Goal: Obtain resource: Download file/media

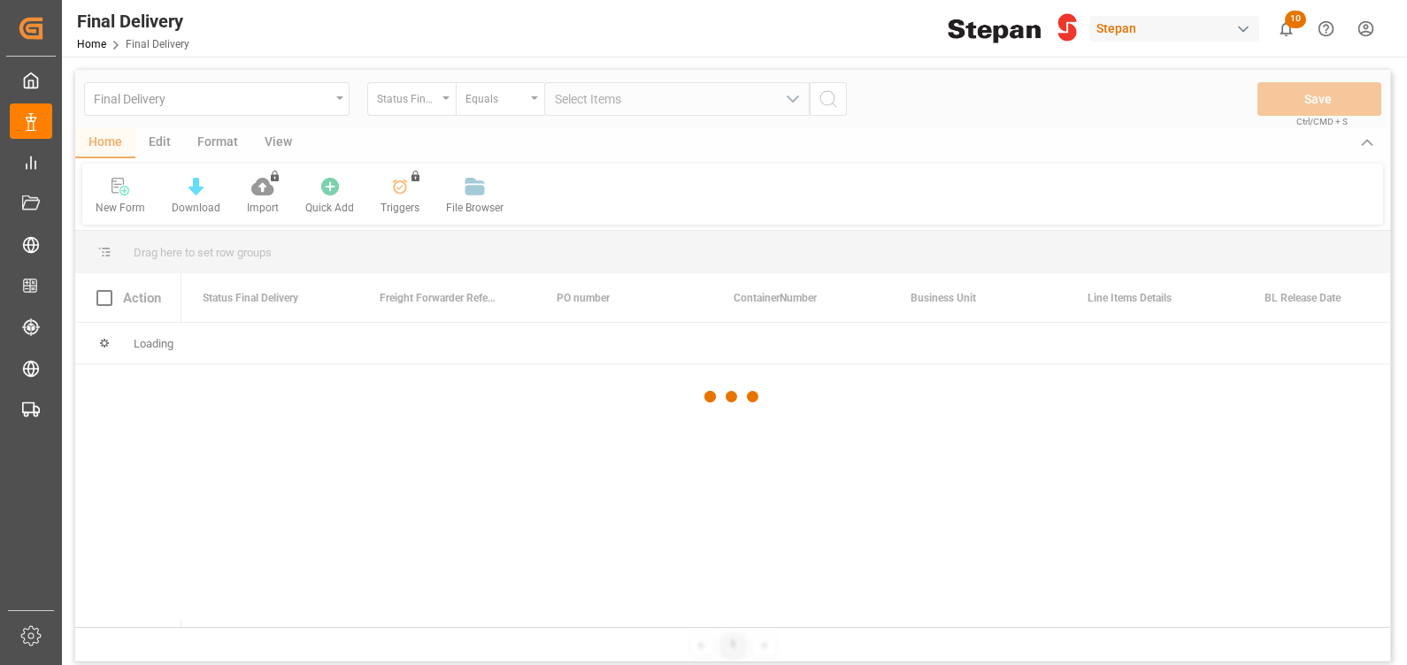
click at [132, 102] on div at bounding box center [732, 397] width 1315 height 655
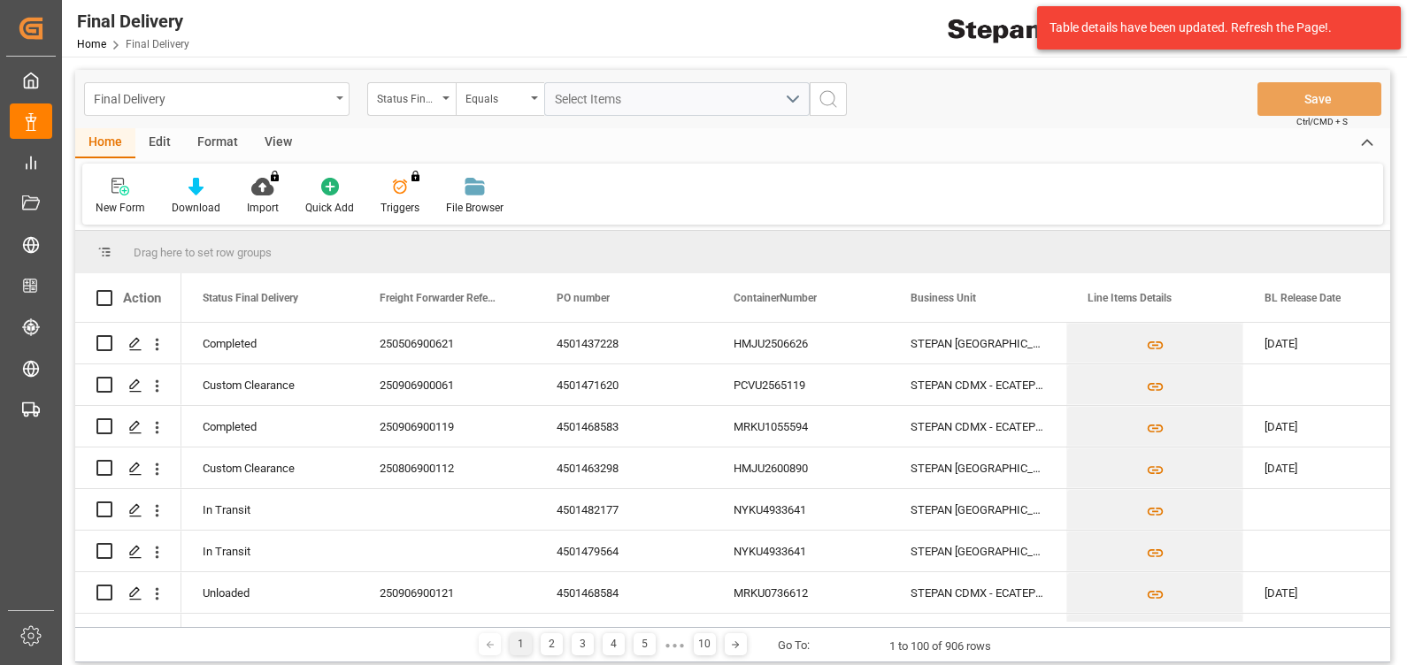
click at [181, 99] on div "Final Delivery" at bounding box center [212, 98] width 236 height 22
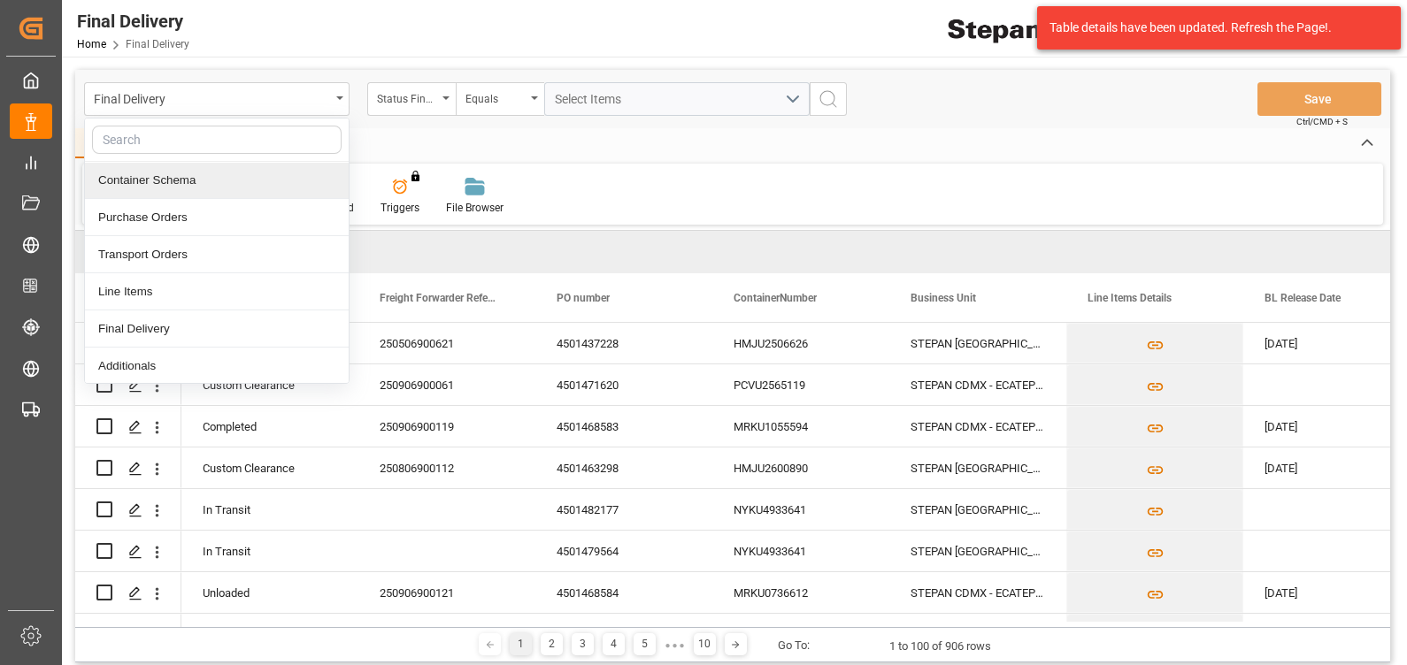
click at [168, 188] on div "Container Schema" at bounding box center [217, 180] width 264 height 37
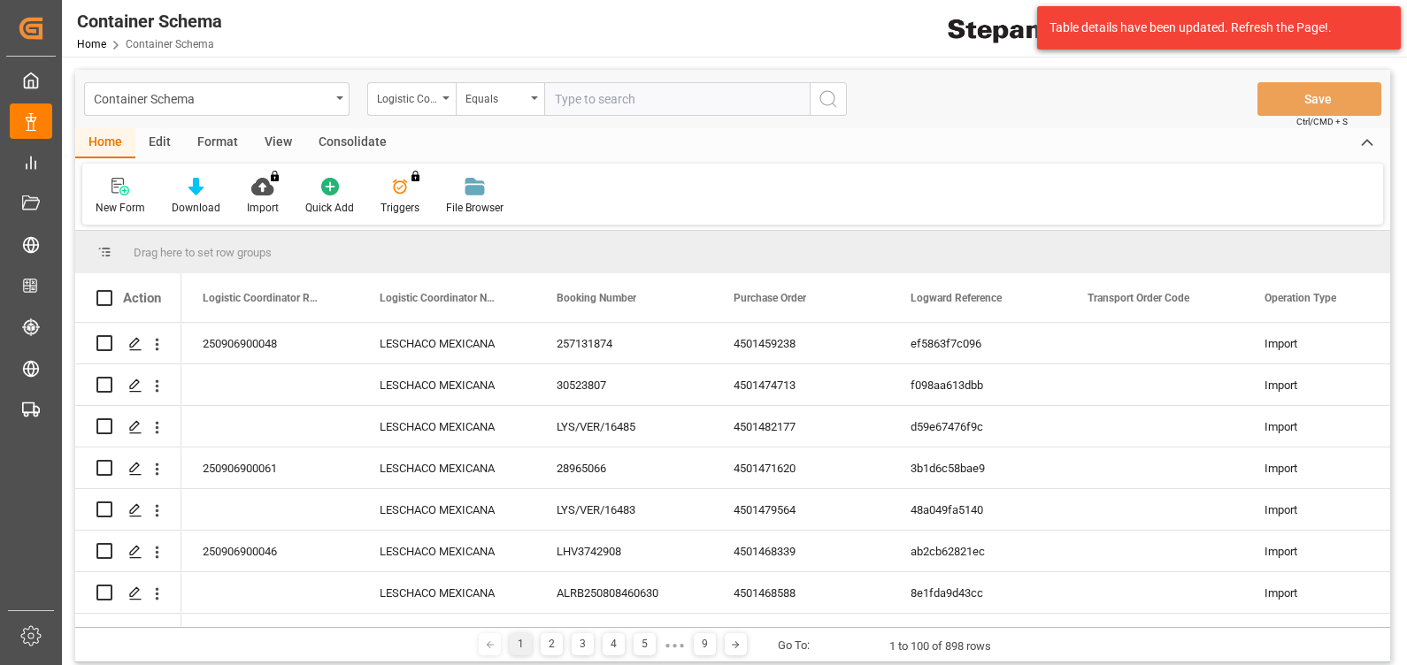
click at [630, 103] on input "text" at bounding box center [676, 99] width 265 height 34
paste input "250906900291"
type input "250906900291"
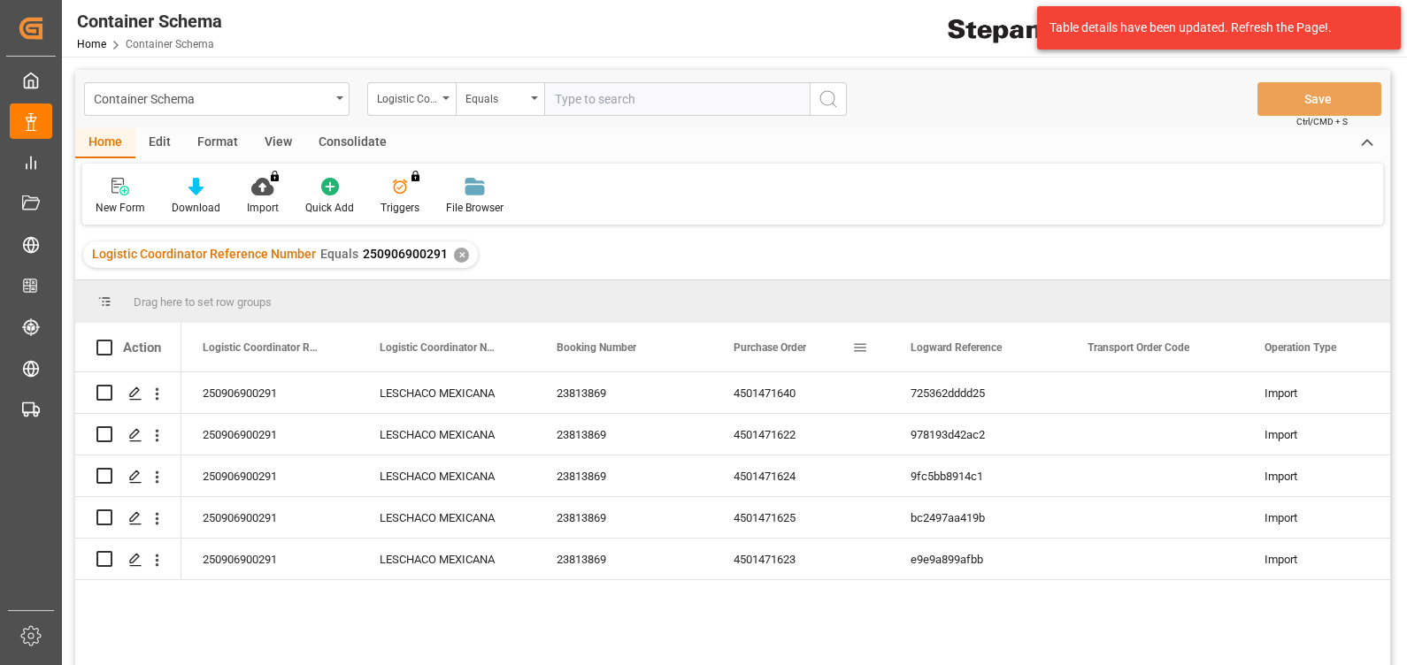
click at [799, 349] on span "Purchase Order" at bounding box center [769, 348] width 73 height 12
click at [194, 193] on icon at bounding box center [195, 187] width 15 height 18
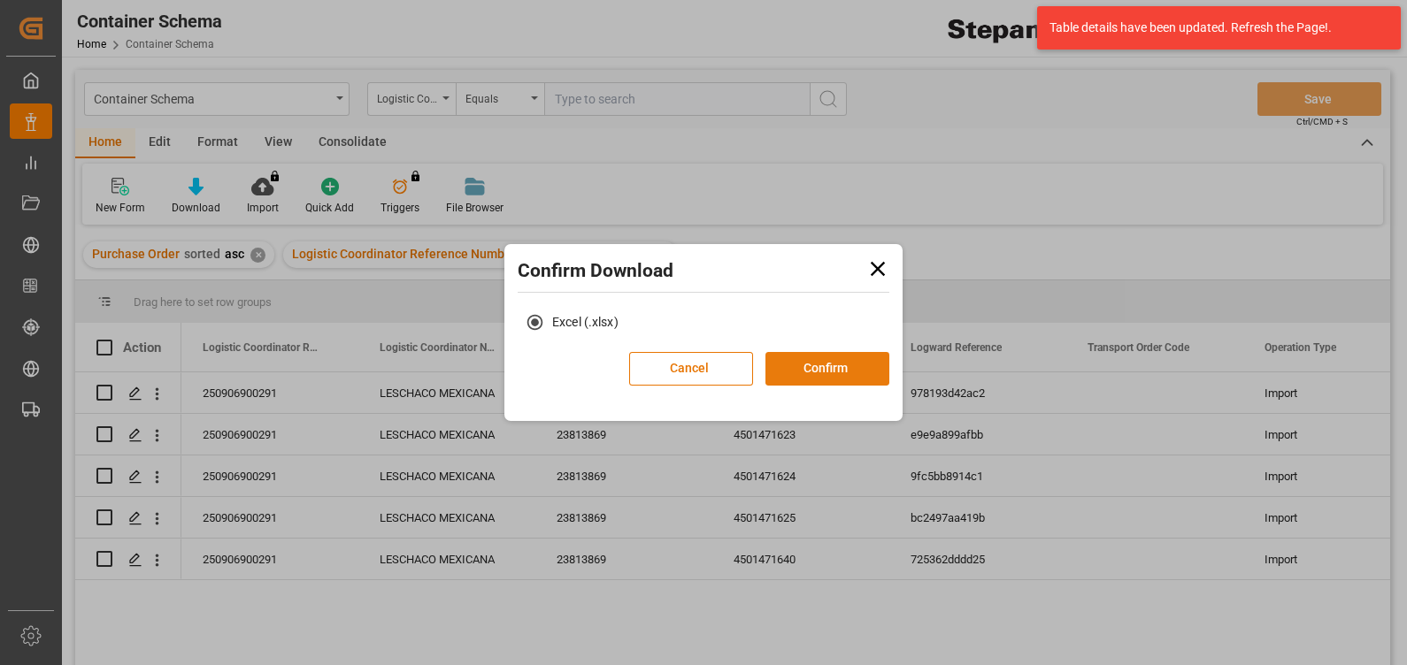
click at [816, 363] on button "Confirm" at bounding box center [827, 369] width 124 height 34
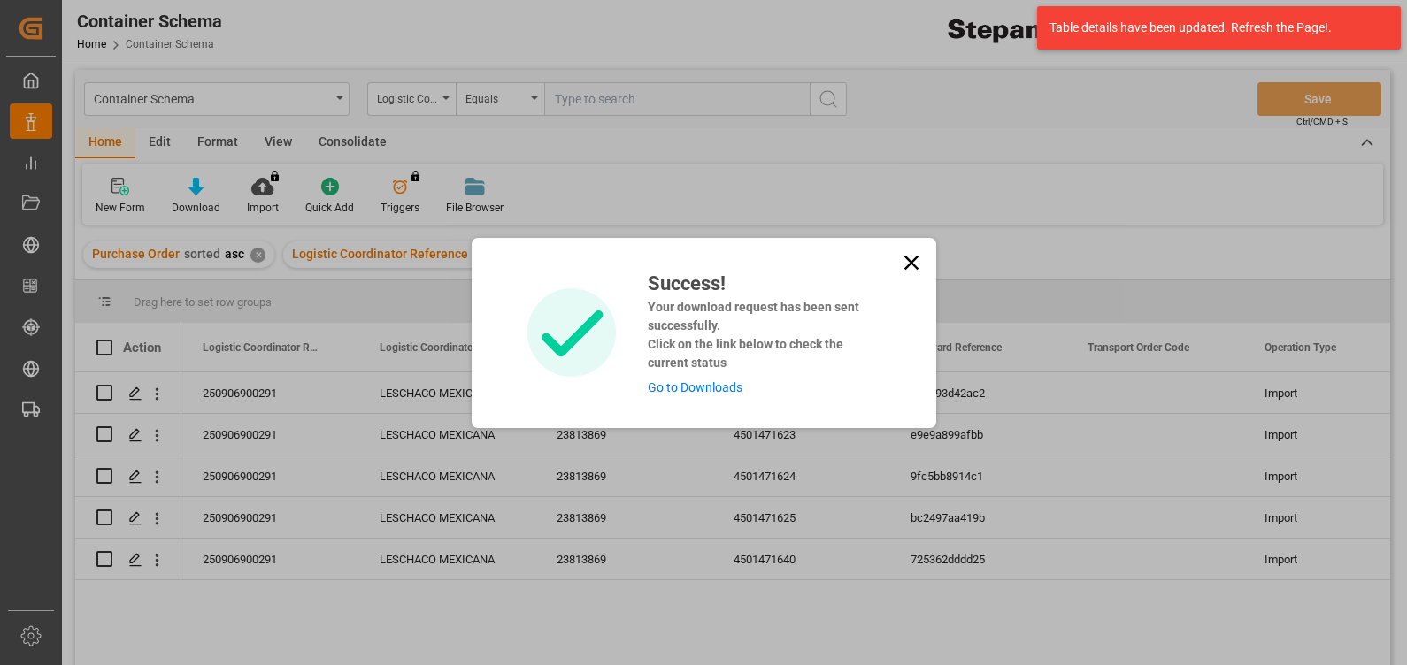
click at [686, 382] on link "Go to Downloads" at bounding box center [695, 387] width 95 height 14
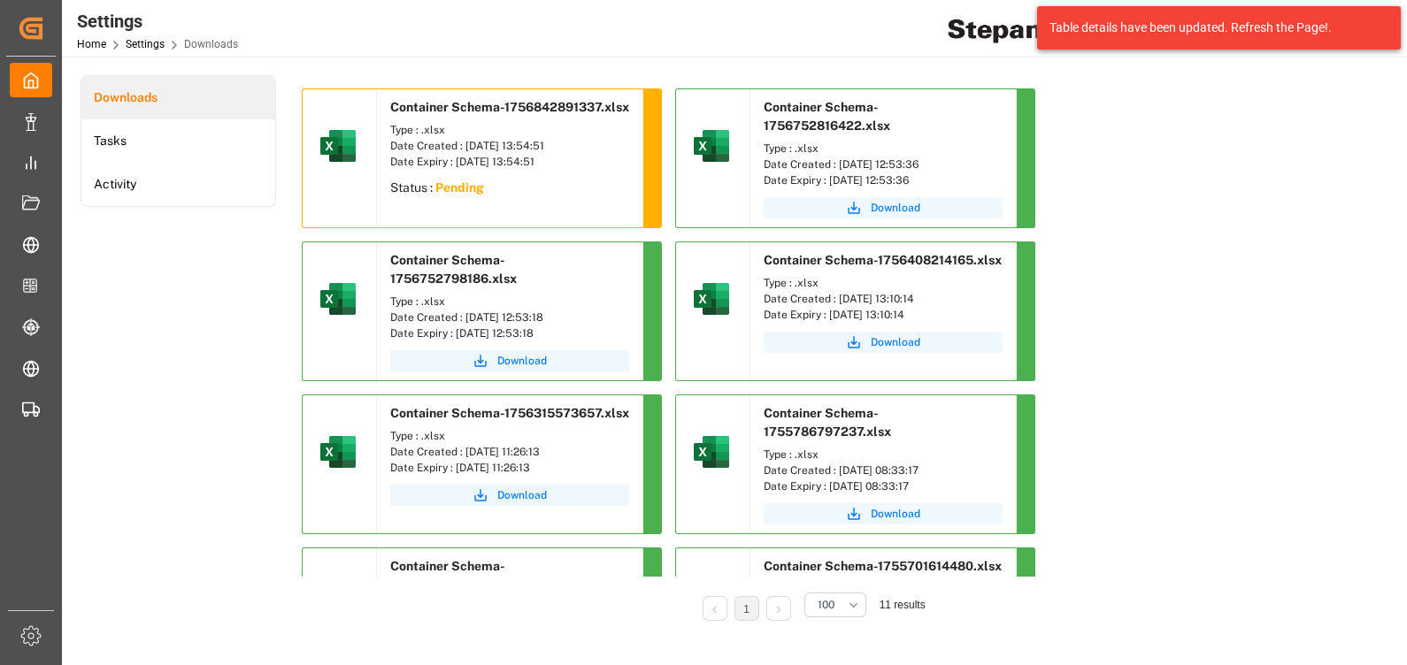
click at [454, 195] on sapn "Pending" at bounding box center [459, 187] width 49 height 14
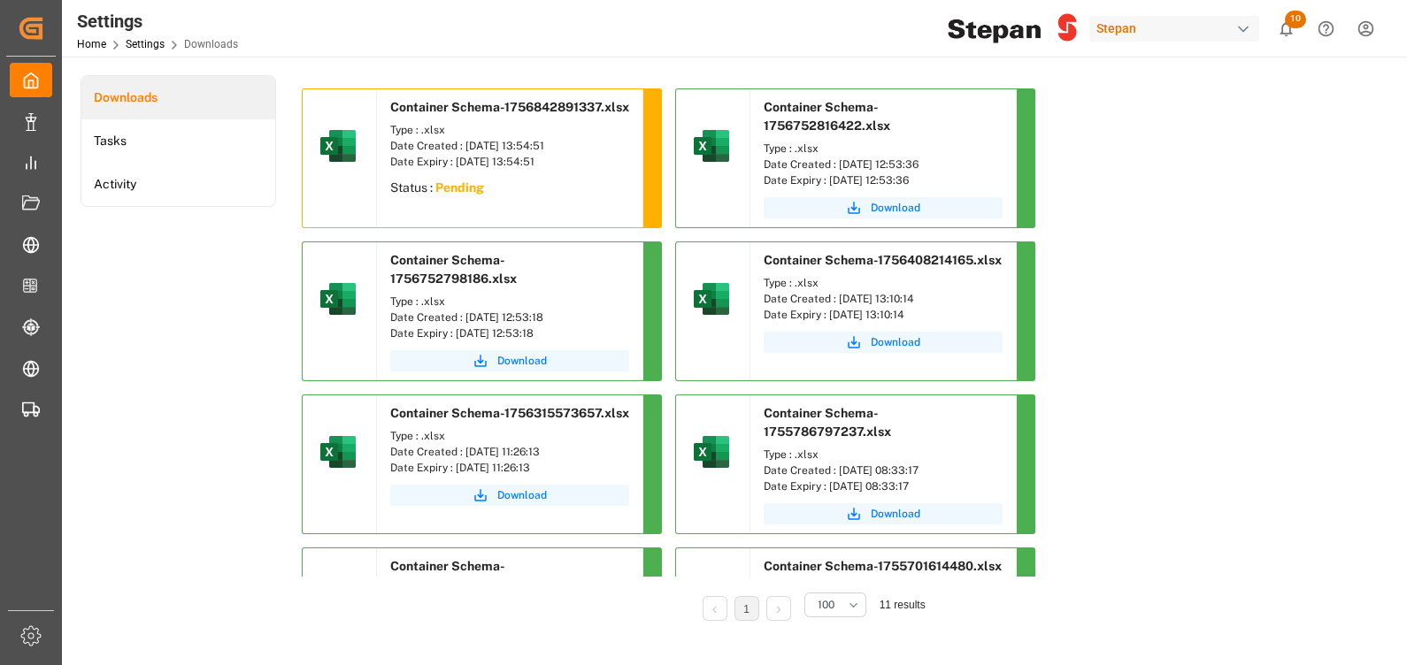
click at [477, 195] on sapn "Pending" at bounding box center [459, 187] width 49 height 14
click at [624, 154] on div "Date Created : [DATE] 13:54:51" at bounding box center [509, 146] width 239 height 16
click at [657, 167] on div at bounding box center [651, 158] width 19 height 138
click at [418, 154] on div "Date Created : [DATE] 13:54:51" at bounding box center [509, 146] width 239 height 16
click at [437, 170] on div "Date Expiry : [DATE] 13:54:51" at bounding box center [509, 162] width 239 height 16
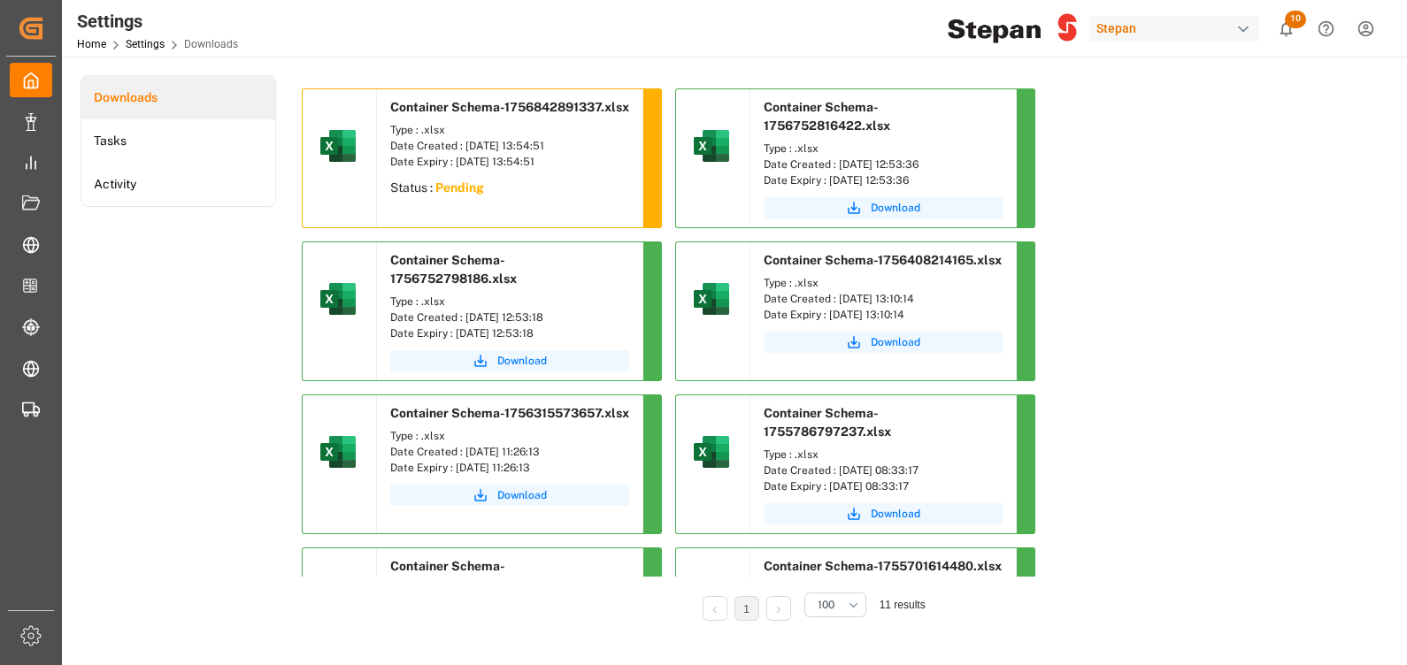
click at [454, 195] on sapn "Pending" at bounding box center [459, 187] width 49 height 14
click at [447, 195] on sapn "Pending" at bounding box center [459, 187] width 49 height 14
click at [1190, 26] on div "Stepan" at bounding box center [1174, 29] width 170 height 26
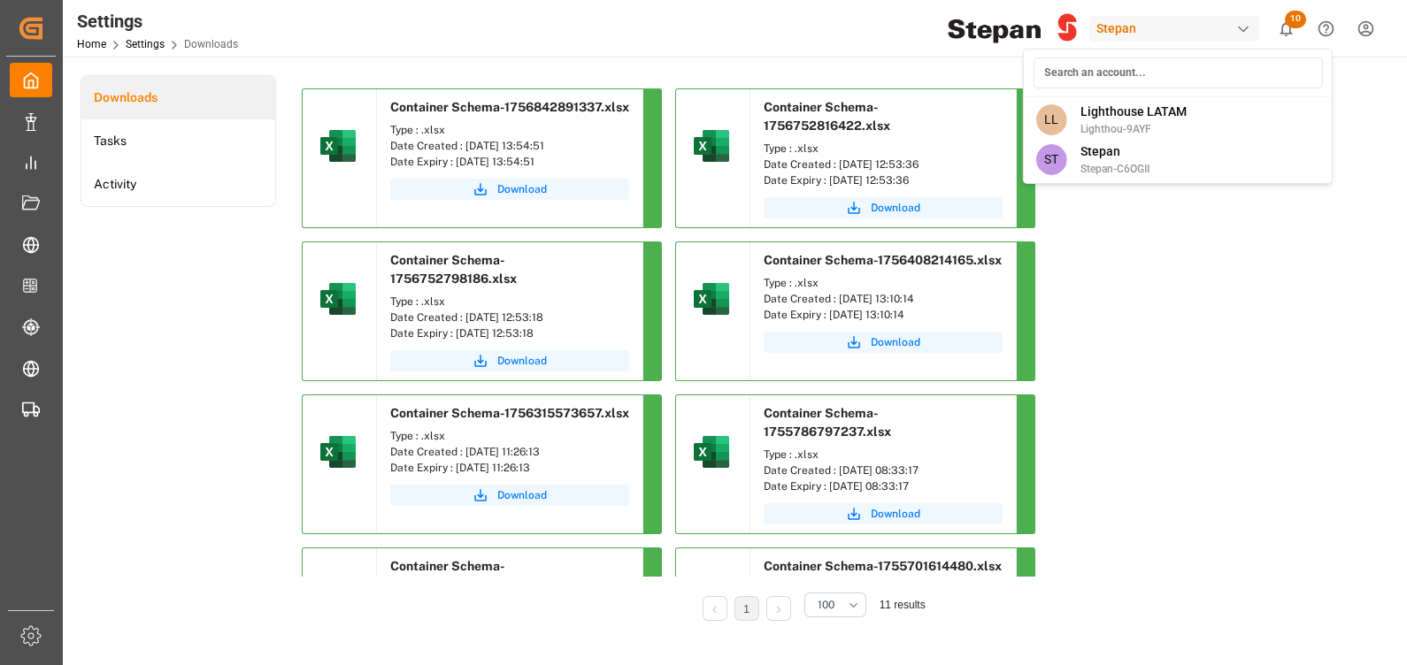
click at [540, 164] on html "Created by potrace 1.15, written by [PERSON_NAME] [DATE]-[DATE] Created by potr…" at bounding box center [703, 332] width 1407 height 665
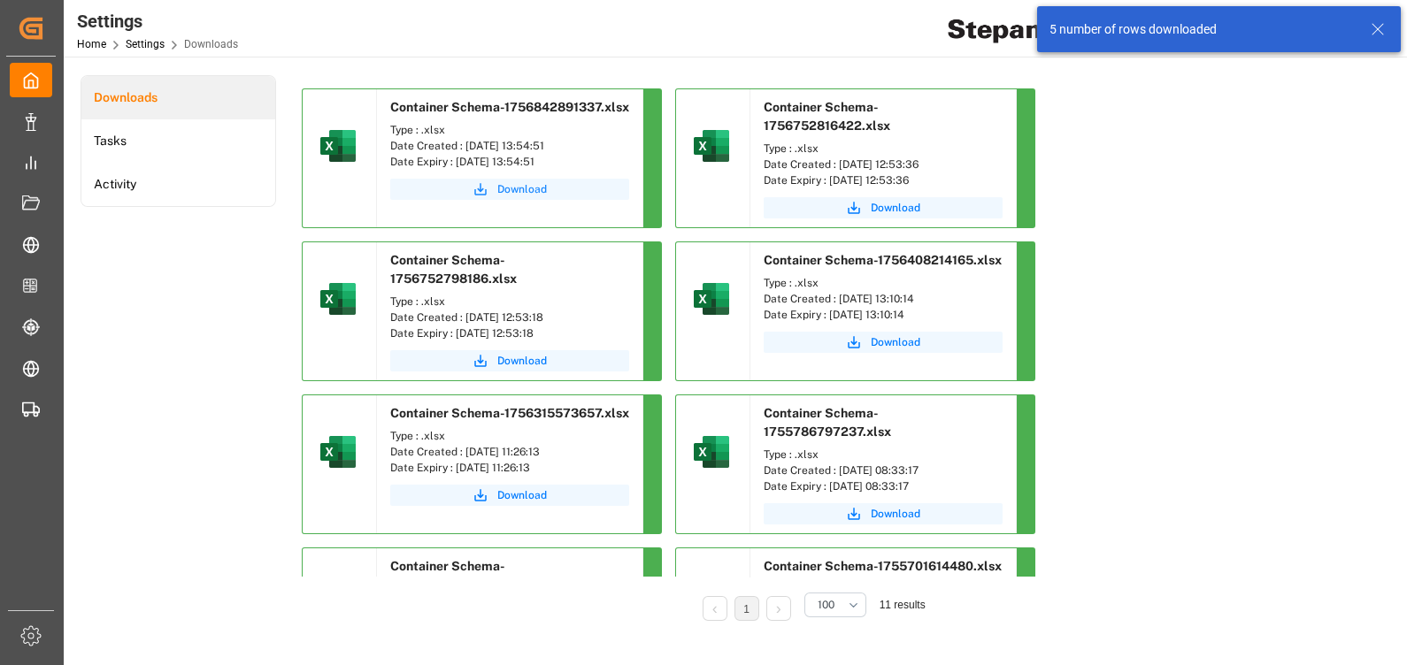
click at [482, 197] on icon "submit" at bounding box center [480, 189] width 16 height 16
